Goal: Communication & Community: Answer question/provide support

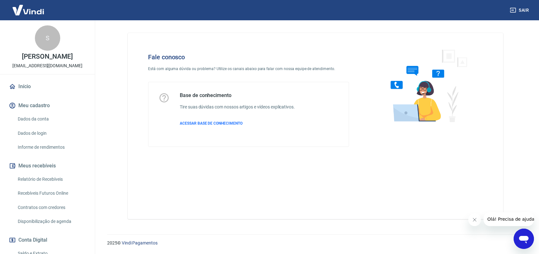
click at [521, 237] on icon "Abrir janela de mensagens" at bounding box center [524, 240] width 10 height 8
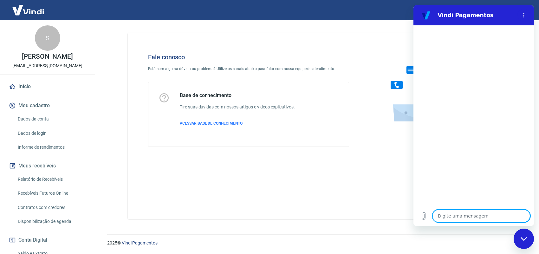
click at [489, 217] on textarea at bounding box center [481, 216] width 98 height 13
type textarea "o"
type textarea "x"
type textarea "ol"
type textarea "x"
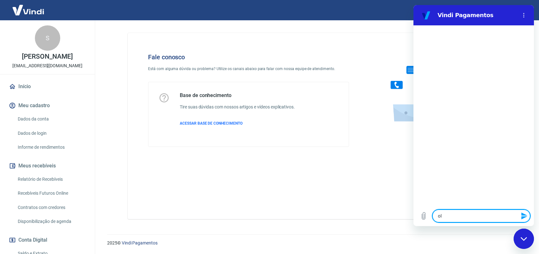
type textarea "olá"
type textarea "x"
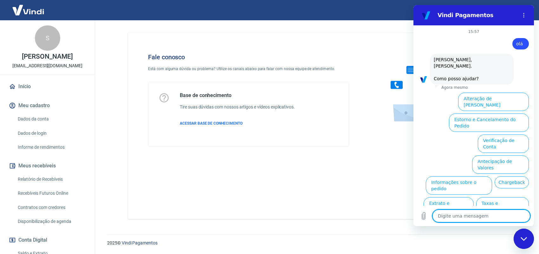
scroll to position [18, 0]
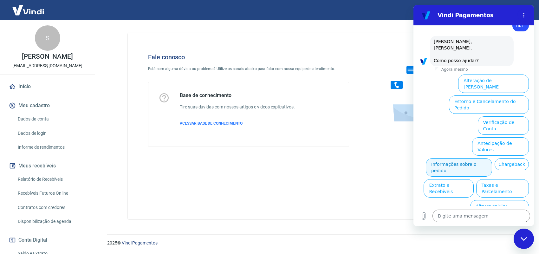
click at [492, 158] on button "Informações sobre o pedido" at bounding box center [459, 167] width 66 height 18
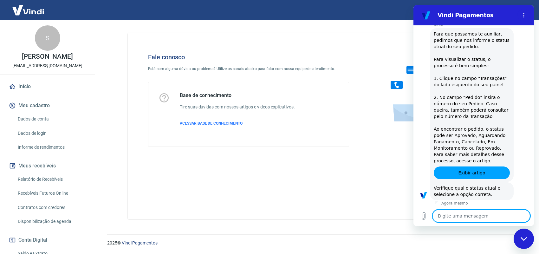
scroll to position [126, 0]
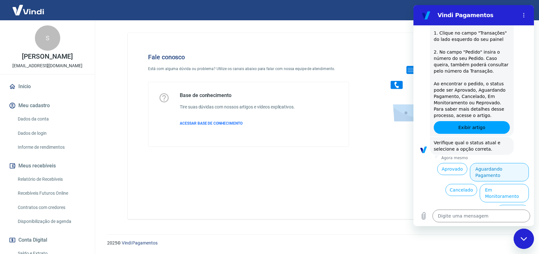
click at [505, 165] on button "Aguardando Pagamento" at bounding box center [499, 172] width 59 height 18
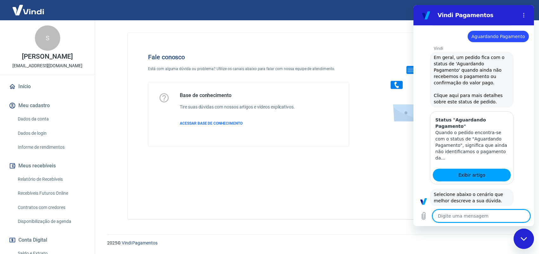
scroll to position [312, 0]
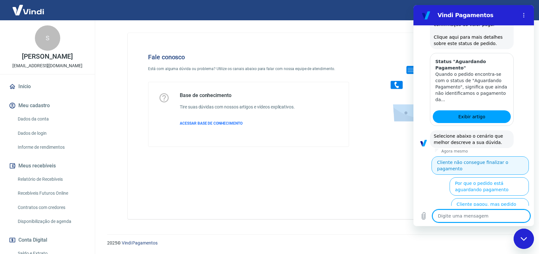
click at [506, 156] on button "Cliente não consegue finalizar o pagamento" at bounding box center [479, 165] width 97 height 18
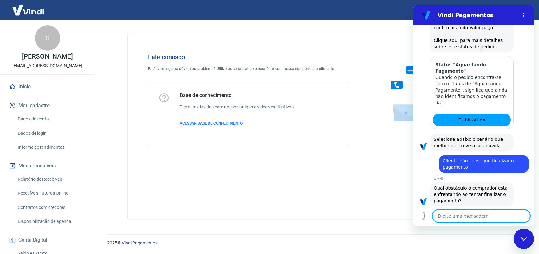
scroll to position [352, 0]
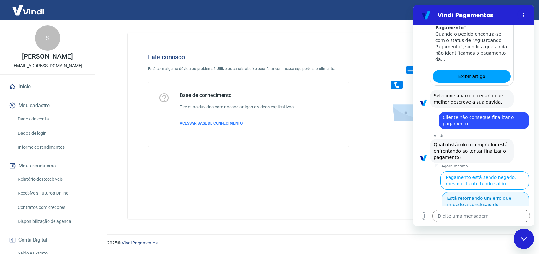
click at [505, 192] on button "Está retornando um erro que impede a conclusão do pagamento" at bounding box center [485, 204] width 87 height 25
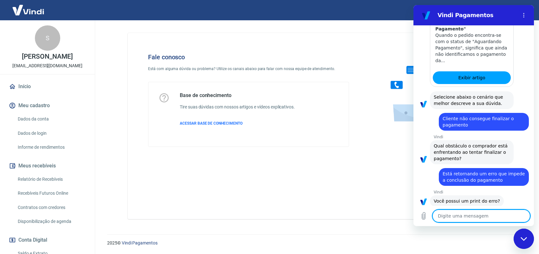
scroll to position [368, 0]
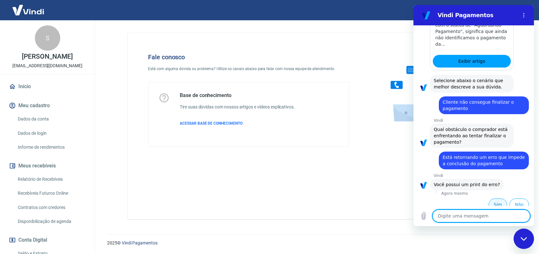
click at [488, 199] on button "Sim" at bounding box center [497, 204] width 18 height 12
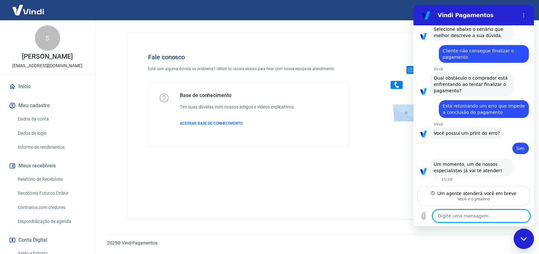
scroll to position [413, 0]
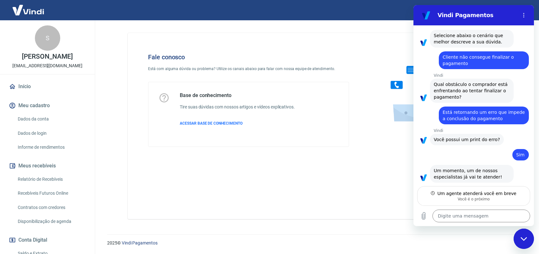
type textarea "x"
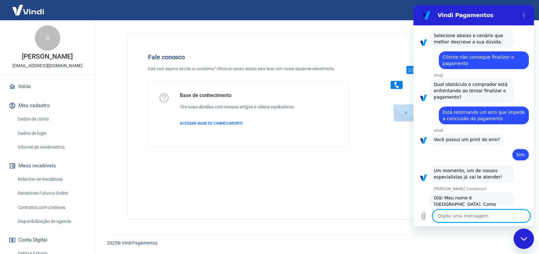
scroll to position [417, 0]
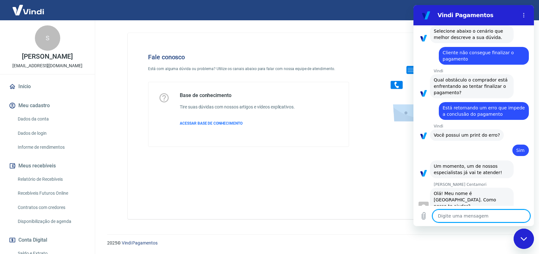
click at [475, 215] on textarea at bounding box center [481, 216] width 98 height 13
type textarea "o"
type textarea "x"
type textarea "ol"
type textarea "x"
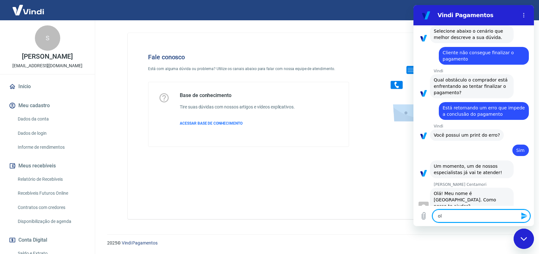
type textarea "olá"
type textarea "x"
type textarea "olá"
type textarea "x"
type textarea "olá M"
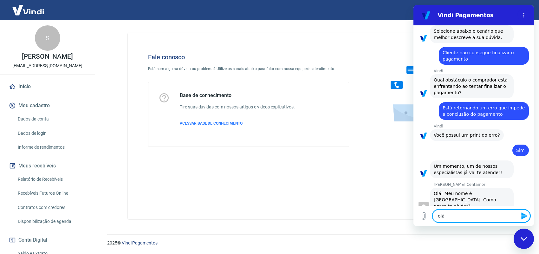
type textarea "x"
type textarea "olá Ma"
type textarea "x"
type textarea "olá Mar"
type textarea "x"
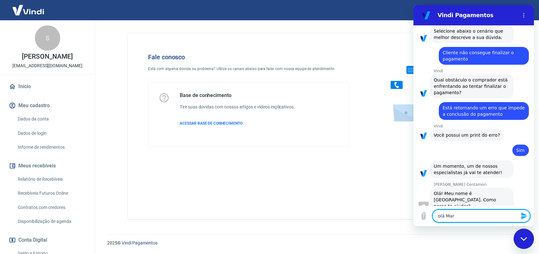
type textarea "olá Mari"
type textarea "x"
type textarea "olá Maria"
type textarea "x"
type textarea "olá Marian"
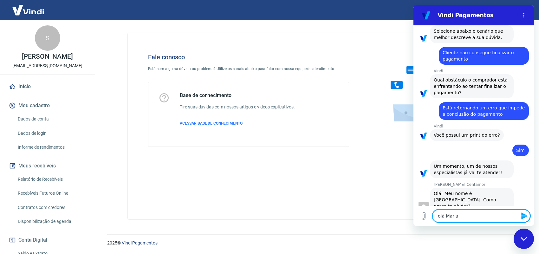
type textarea "x"
type textarea "olá Mariana"
type textarea "x"
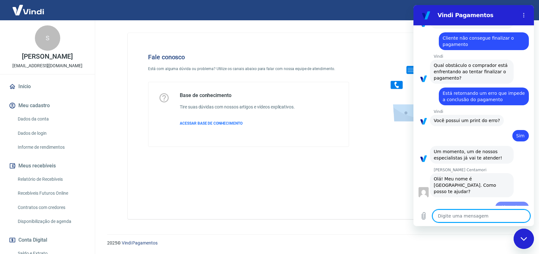
type textarea "t"
type textarea "x"
type textarea "tu"
type textarea "x"
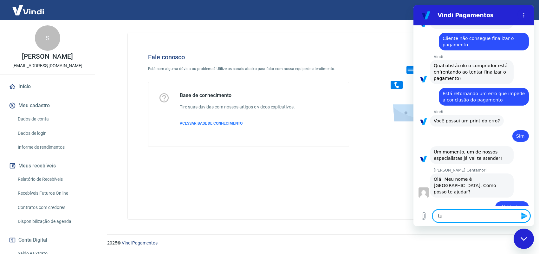
type textarea "tud"
type textarea "x"
type textarea "tudo"
type textarea "x"
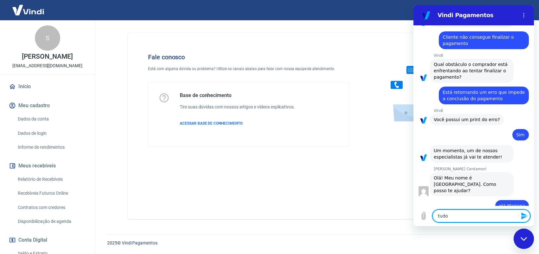
type textarea "tudo"
type textarea "x"
type textarea "tudo b"
type textarea "x"
type textarea "tudo be"
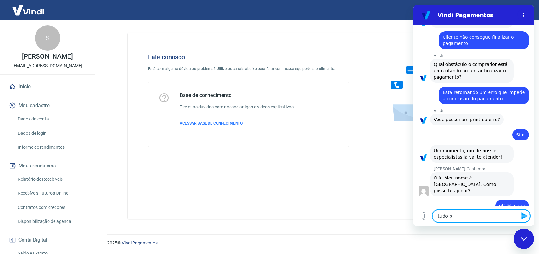
type textarea "x"
type textarea "tudo bem"
type textarea "x"
type textarea "tudo bem?"
type textarea "x"
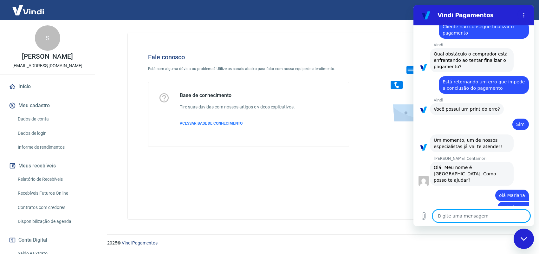
scroll to position [444, 0]
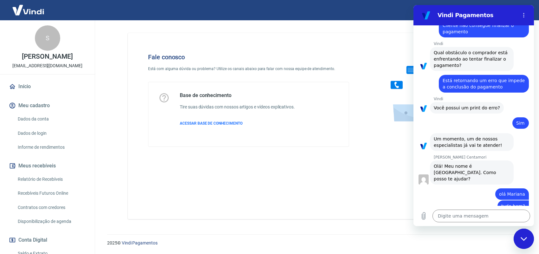
type textarea "x"
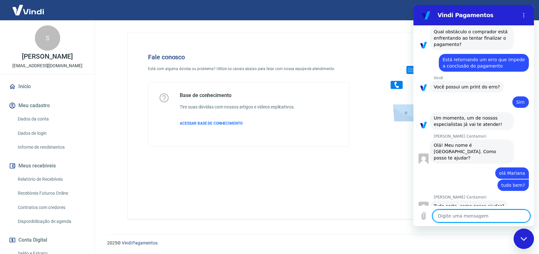
click at [455, 214] on textarea at bounding box center [481, 216] width 98 height 13
type textarea "e"
type textarea "x"
type textarea "a"
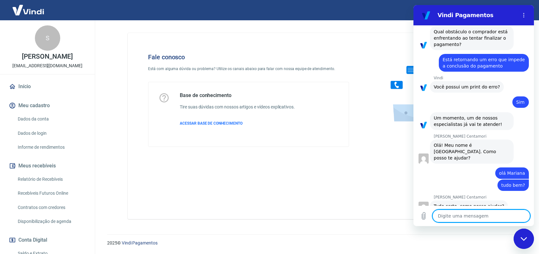
type textarea "x"
type textarea "at"
type textarea "x"
type textarea "atu"
type textarea "x"
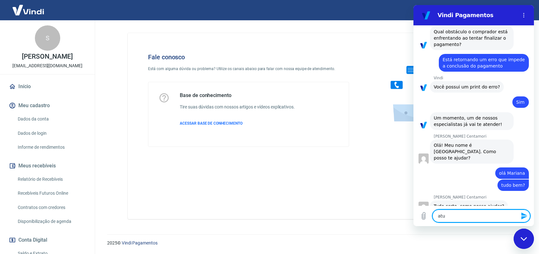
type textarea "atua"
type textarea "x"
type textarea "atual"
type textarea "x"
type textarea "atualm"
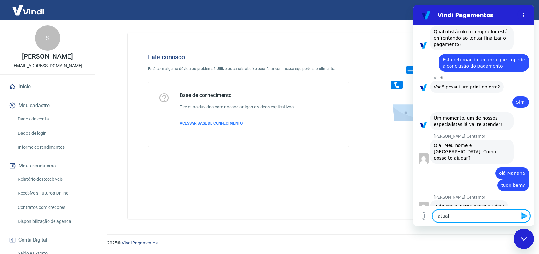
type textarea "x"
type textarea "atualme"
type textarea "x"
type textarea "atualmen"
type textarea "x"
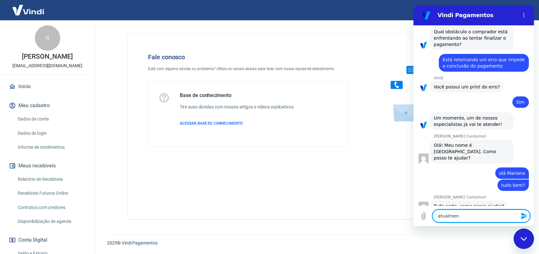
type textarea "atualment"
type textarea "x"
type textarea "atualmente"
type textarea "x"
type textarea "atualmente"
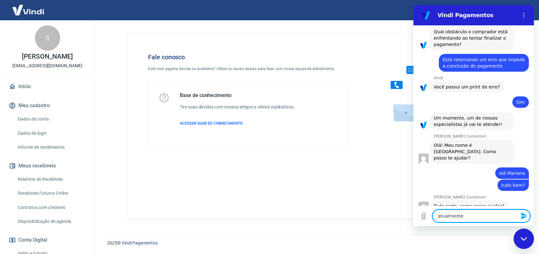
type textarea "x"
type textarea "atualmente t"
type textarea "x"
type textarea "atualmente te"
type textarea "x"
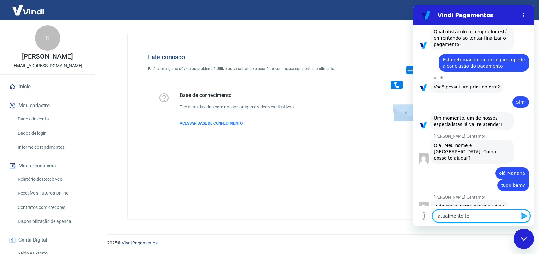
type textarea "atualmente tem"
type textarea "x"
type textarea "atualmente temo"
type textarea "x"
type textarea "atualmente temos"
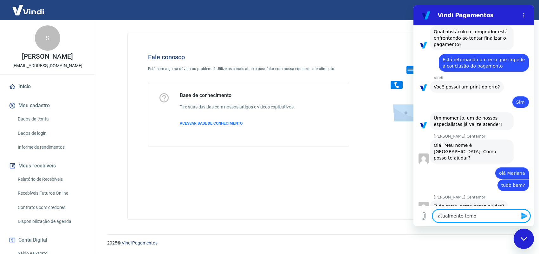
type textarea "x"
type textarea "atualmente temos"
type textarea "x"
type textarea "atualmente temos u"
type textarea "x"
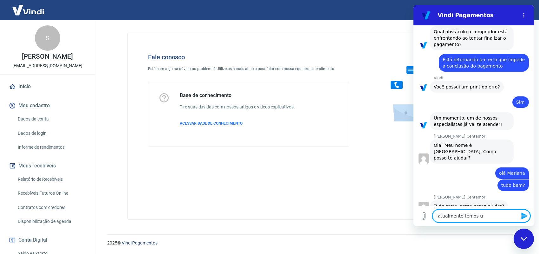
type textarea "atualmente temos um"
type textarea "x"
type textarea "atualmente temos um"
type textarea "x"
type textarea "atualmente temos um e"
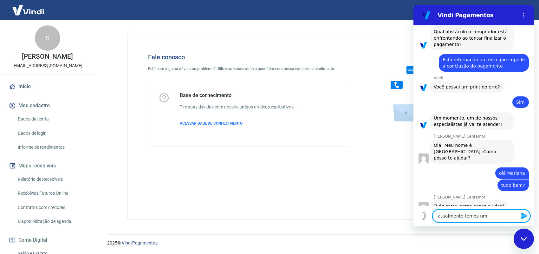
type textarea "x"
type textarea "atualmente temos um ec"
type textarea "x"
type textarea "atualmente temos um eco"
type textarea "x"
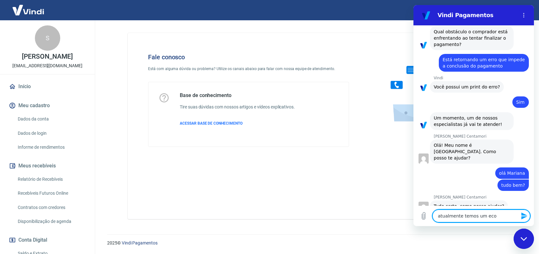
type textarea "atualmente temos um ecom"
type textarea "x"
type textarea "atualmente temos um ecomm"
type textarea "x"
type textarea "atualmente temos um ecomme"
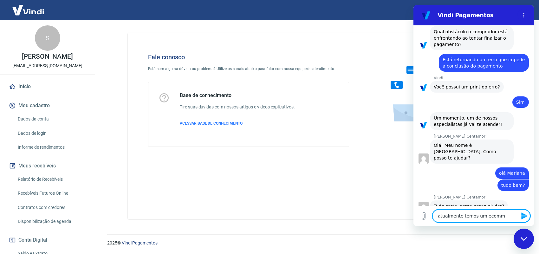
type textarea "x"
type textarea "atualmente temos um ecommer"
type textarea "x"
type textarea "atualmente temos um ecommerc"
type textarea "x"
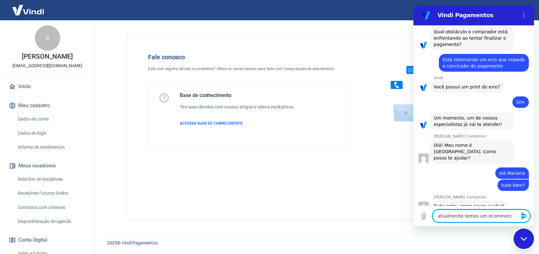
type textarea "atualmente temos um ecommerce"
type textarea "x"
type textarea "atualmente temos um ecommerce"
type textarea "x"
type textarea "atualmente temos um ecommerce e"
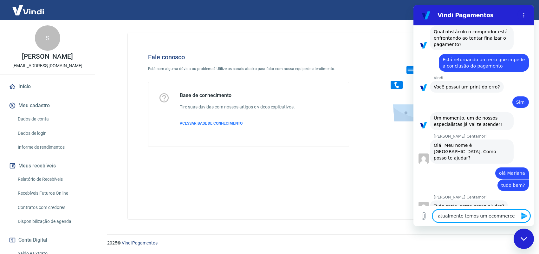
type textarea "x"
type textarea "atualmente temos um ecommerce e"
type textarea "x"
type textarea "atualmente temos um ecommerce e a"
type textarea "x"
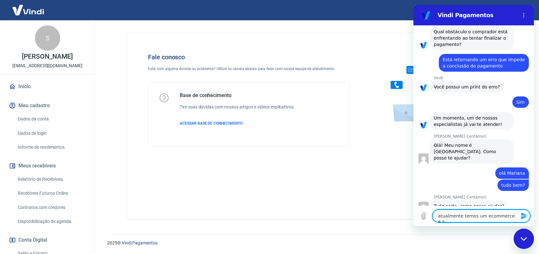
type textarea "atualmente temos um ecommerce e a"
type textarea "x"
type textarea "atualmente temos um ecommerce e a v"
type textarea "x"
type textarea "atualmente temos um ecommerce e a vi"
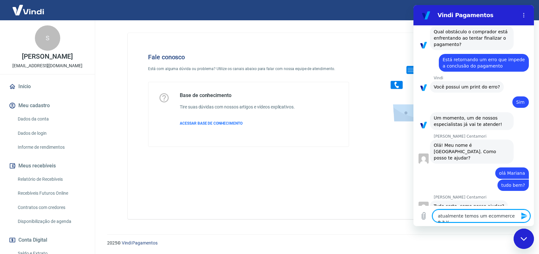
type textarea "x"
type textarea "atualmente temos um ecommerce e a vin"
type textarea "x"
type textarea "atualmente temos um ecommerce e a vind"
type textarea "x"
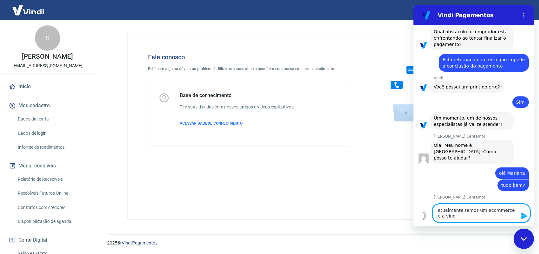
type textarea "atualmente temos um ecommerce e a vindi"
type textarea "x"
type textarea "atualmente temos um ecommerce e a vindi"
type textarea "x"
type textarea "atualmente temos um ecommerce e a vindi e"
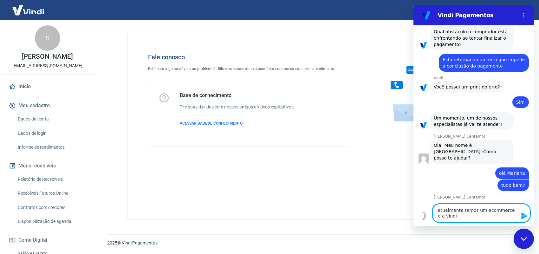
type textarea "x"
type textarea "atualmente temos um ecommerce e a vindi es"
type textarea "x"
type textarea "atualmente temos um ecommerce e a vindi esr"
type textarea "x"
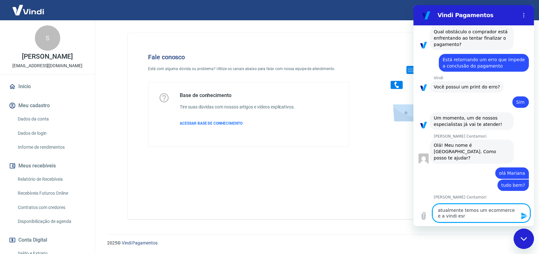
type textarea "atualmente temos um ecommerce e a vindi esrt"
type textarea "x"
type textarea "atualmente temos um ecommerce e a vindi esrtá"
type textarea "x"
type textarea "atualmente temos um ecommerce e a vindi esrtá"
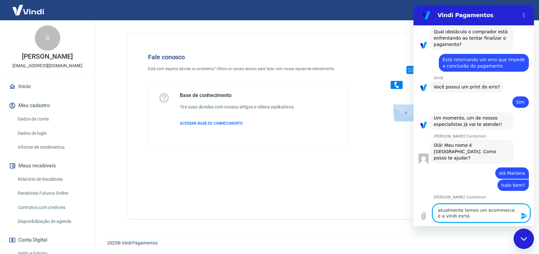
type textarea "x"
type textarea "atualmente temos um ecommerce e a vindi esrtá"
type textarea "x"
type textarea "atualmente temos um ecommerce e a vindi esrt"
type textarea "x"
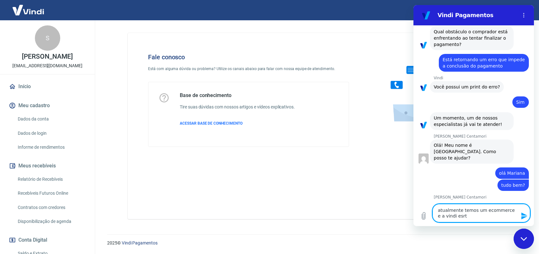
type textarea "atualmente temos um ecommerce e a vindi esr"
type textarea "x"
type textarea "atualmente temos um ecommerce e a vindi es"
type textarea "x"
type textarea "atualmente temos um ecommerce e a vindi est"
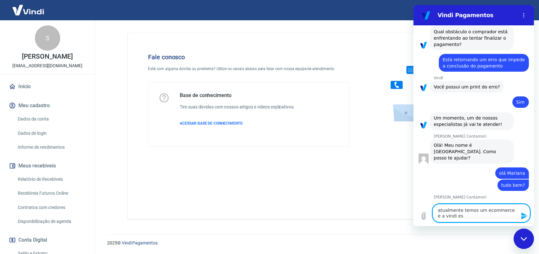
type textarea "x"
type textarea "atualmente temos um ecommerce e a vindi está"
type textarea "x"
type textarea "atualmente temos um ecommerce e a vindi está"
type textarea "x"
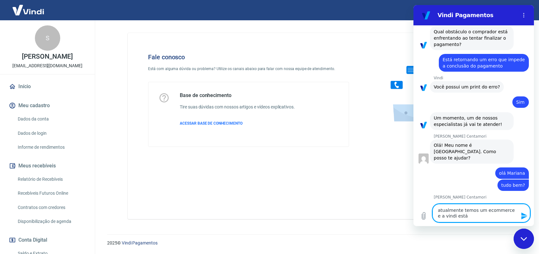
type textarea "atualmente temos um ecommerce e a vindi está r"
type textarea "x"
type textarea "atualmente temos um ecommerce e a vindi está ro"
type textarea "x"
type textarea "atualmente temos um ecommerce e a vindi está rod"
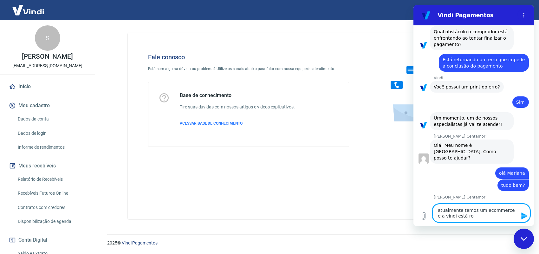
type textarea "x"
type textarea "atualmente temos um ecommerce e a vindi está roda"
type textarea "x"
type textarea "atualmente temos um ecommerce e a vindi está rodan"
type textarea "x"
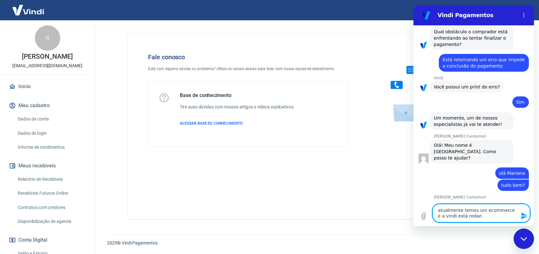
type textarea "atualmente temos um ecommerce e a vindi está rodand"
type textarea "x"
type textarea "atualmente temos um ecommerce e a vindi está rodando"
type textarea "x"
type textarea "atualmente temos um ecommerce e a vindi está rodando"
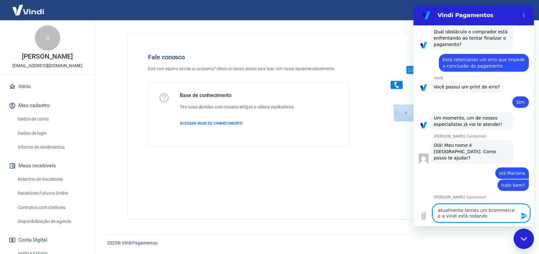
type textarea "x"
type textarea "atualmente temos um ecommerce e a vindi está rodando n"
type textarea "x"
type textarea "atualmente temos um ecommerce e a vindi está rodando no"
type textarea "x"
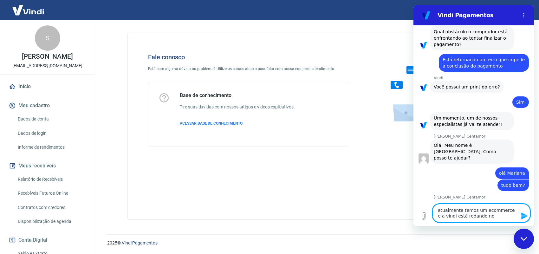
type textarea "atualmente temos um ecommerce e a vindi está rodando nor"
type textarea "x"
type textarea "atualmente temos um ecommerce e a vindi está rodando norm"
type textarea "x"
type textarea "atualmente temos um ecommerce e a vindi está rodando norma"
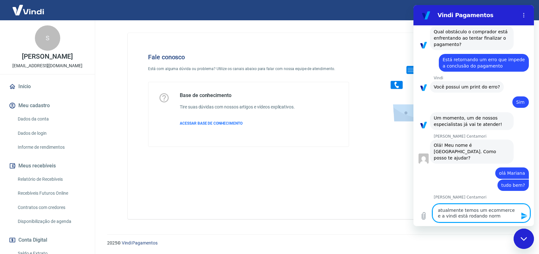
type textarea "x"
type textarea "atualmente temos um ecommerce e a vindi está rodando normal"
type textarea "x"
type textarea "atualmente temos um ecommerce e a vindi está rodando normalm"
type textarea "x"
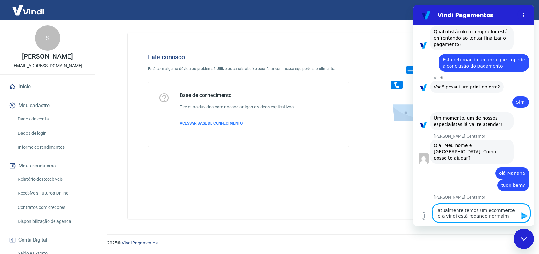
type textarea "atualmente temos um ecommerce e a vindi está rodando normalme"
type textarea "x"
type textarea "atualmente temos um ecommerce e a vindi está rodando normalmen"
type textarea "x"
type textarea "atualmente temos um ecommerce e a vindi está rodando normalment"
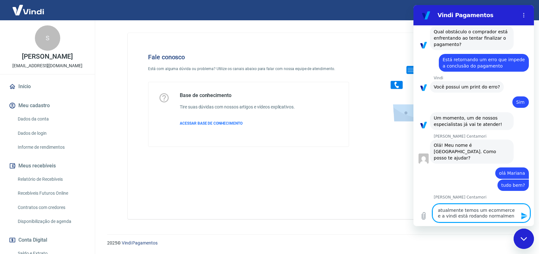
type textarea "x"
type textarea "atualmente temos um ecommerce e a vindi está rodando normalmente"
type textarea "x"
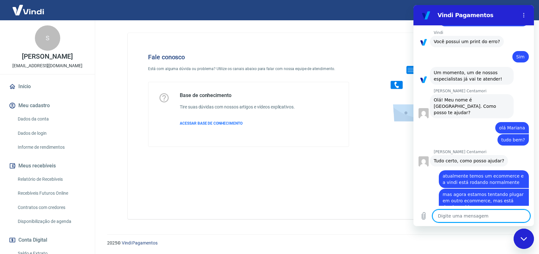
scroll to position [512, 0]
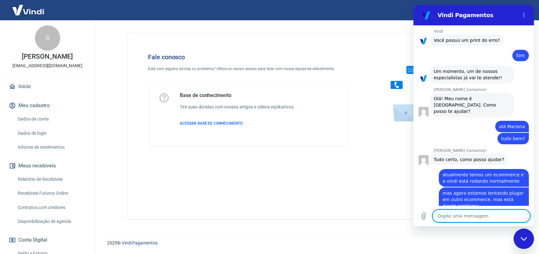
click at [486, 215] on textarea at bounding box center [481, 216] width 98 height 13
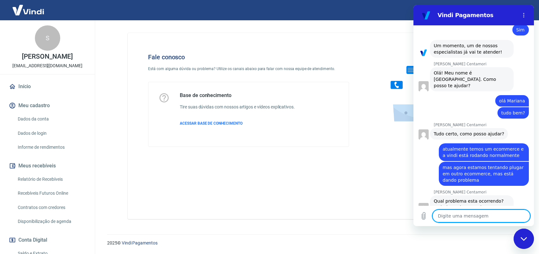
scroll to position [539, 0]
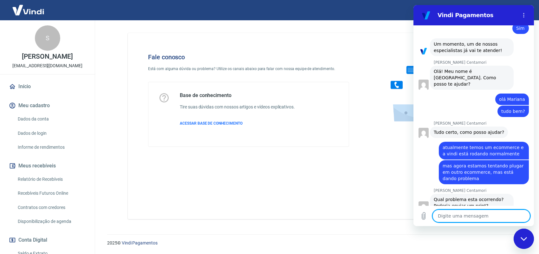
click at [461, 215] on textarea at bounding box center [481, 216] width 98 height 13
click at [427, 217] on icon "Carregar arquivo" at bounding box center [424, 216] width 8 height 8
click at [440, 216] on textarea at bounding box center [481, 216] width 98 height 13
paste textarea "Connector Code: 404 - Message: The provider did not returned a response with a …"
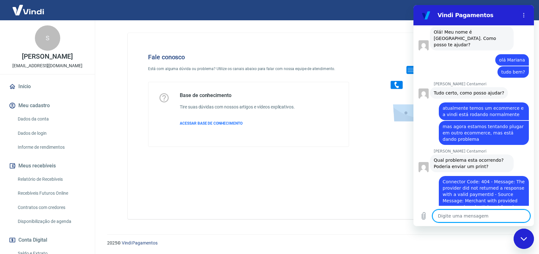
scroll to position [579, 0]
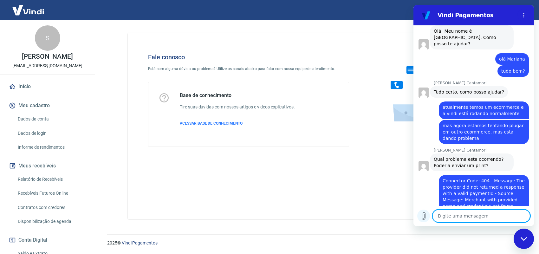
click at [422, 216] on icon "Carregar arquivo" at bounding box center [423, 215] width 3 height 7
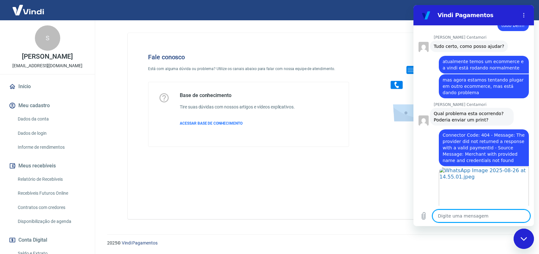
scroll to position [626, 0]
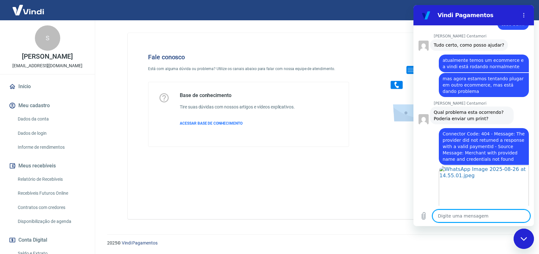
click at [488, 215] on textarea at bounding box center [481, 216] width 98 height 13
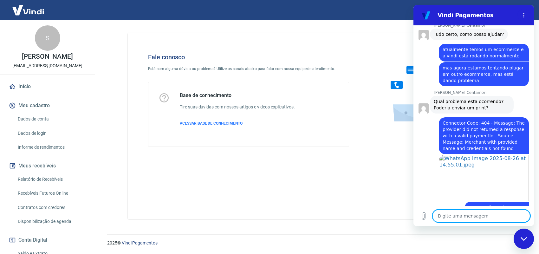
scroll to position [639, 0]
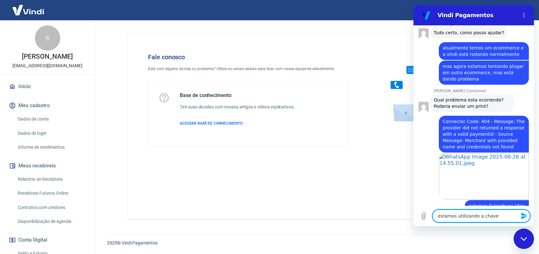
click at [494, 217] on textarea "estamos utilizando a chave" at bounding box center [481, 216] width 98 height 13
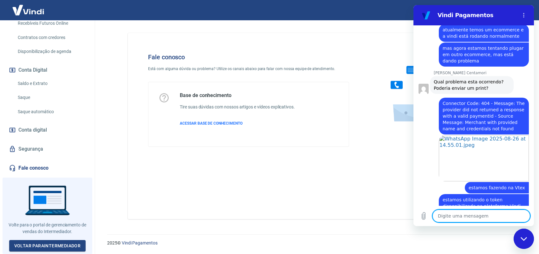
scroll to position [690, 0]
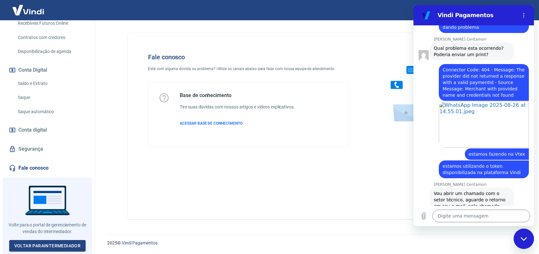
drag, startPoint x: 477, startPoint y: 193, endPoint x: 495, endPoint y: 193, distance: 18.4
click at [495, 193] on div "[PERSON_NAME] Centamori diz: Vou abrir um chamado com o setor técnico, aguarde …" at bounding box center [472, 203] width 84 height 30
click at [468, 191] on span "Vou abrir um chamado com o setor técnico, aguarde o retorno em seu e-mail, pelo…" at bounding box center [470, 203] width 73 height 24
click at [465, 217] on textarea at bounding box center [481, 216] width 98 height 13
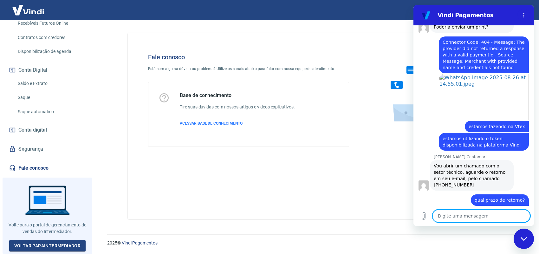
scroll to position [745, 0]
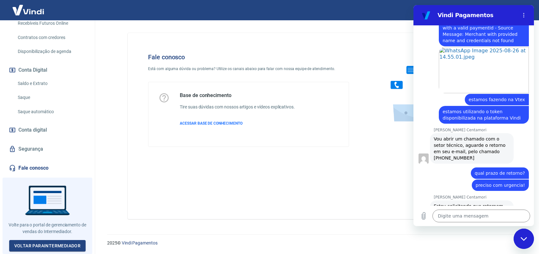
drag, startPoint x: 458, startPoint y: 190, endPoint x: 471, endPoint y: 190, distance: 13.7
click at [471, 203] on span "Estou solicitando que retornem com urgência a sua solicitação." at bounding box center [469, 208] width 71 height 11
drag, startPoint x: 461, startPoint y: 187, endPoint x: 486, endPoint y: 186, distance: 24.1
click at [486, 203] on span "Estou solicitando que retornem com urgência a sua solicitação." at bounding box center [469, 208] width 71 height 11
click at [455, 203] on span "Estou solicitando que retornem com urgência a sua solicitação." at bounding box center [469, 208] width 71 height 11
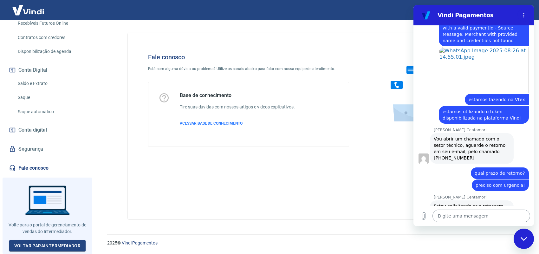
click at [452, 215] on textarea at bounding box center [481, 216] width 98 height 13
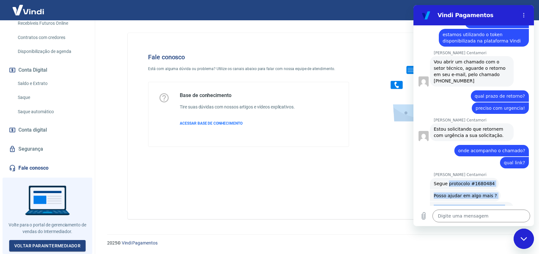
scroll to position [823, 0]
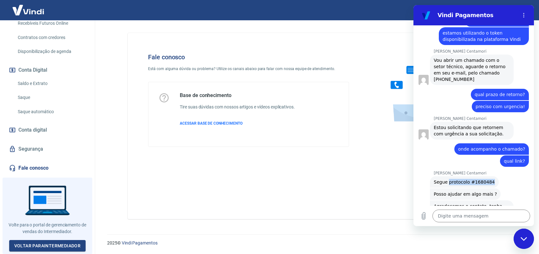
drag, startPoint x: 446, startPoint y: 202, endPoint x: 486, endPoint y: 159, distance: 58.5
click at [486, 179] on span "Segue protocolo #1680484" at bounding box center [464, 181] width 61 height 5
copy span "protocolo #1680484"
click at [497, 176] on div "[PERSON_NAME] Centamori diz: Segue protocolo #1680484" at bounding box center [475, 182] width 115 height 12
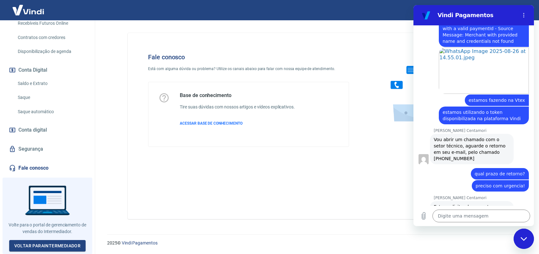
scroll to position [665, 0]
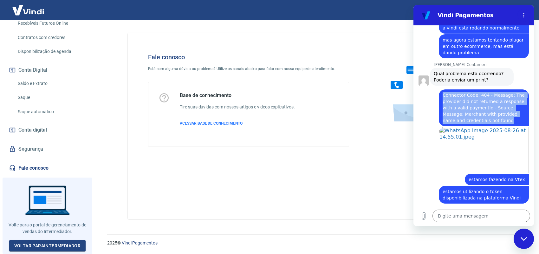
drag, startPoint x: 443, startPoint y: 80, endPoint x: 504, endPoint y: 107, distance: 66.8
click at [504, 107] on span "Connector Code: 404 - Message: The provider did not returned a response with a …" at bounding box center [483, 108] width 83 height 30
copy span "Connector Code: 404 - Message: The provider did not returned a response with a …"
